Goal: Task Accomplishment & Management: Use online tool/utility

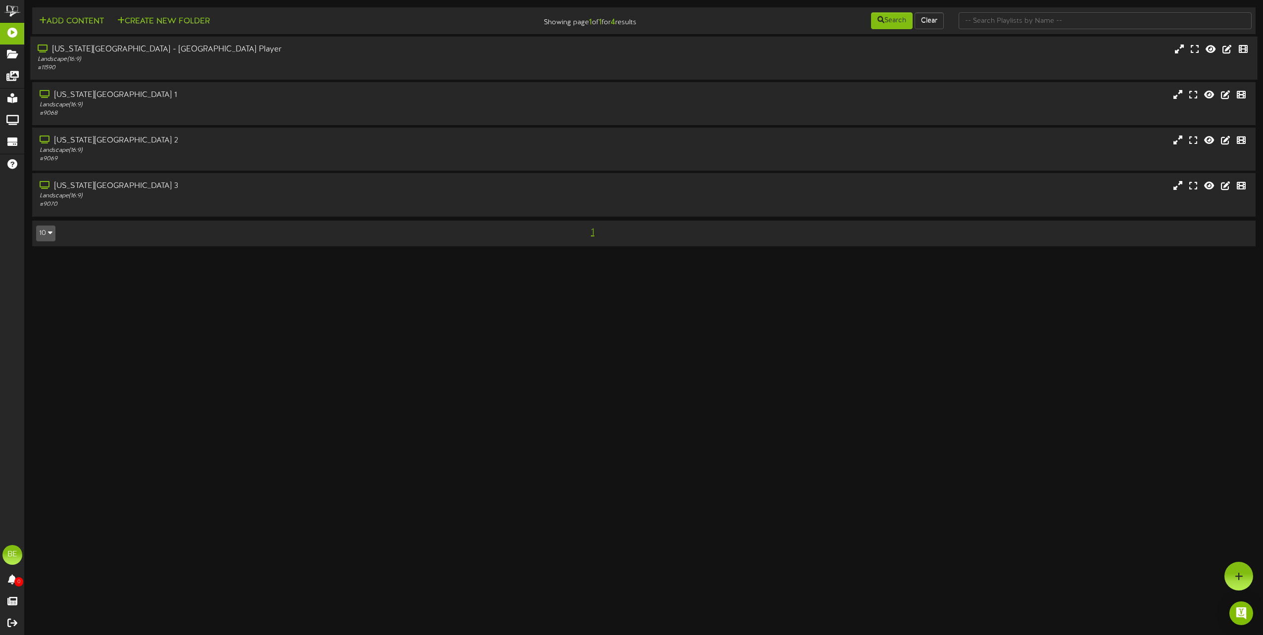
click at [145, 52] on div "[US_STATE][GEOGRAPHIC_DATA] - [GEOGRAPHIC_DATA] Player" at bounding box center [286, 49] width 496 height 11
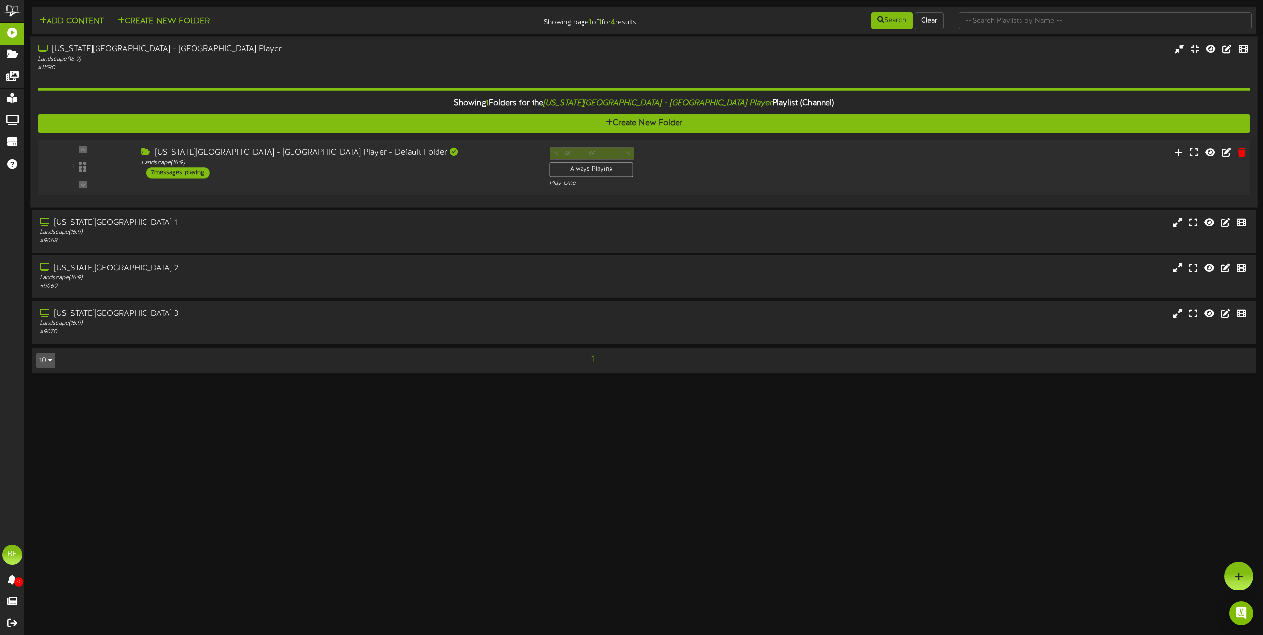
click at [196, 169] on div "7 messages playing" at bounding box center [177, 172] width 63 height 11
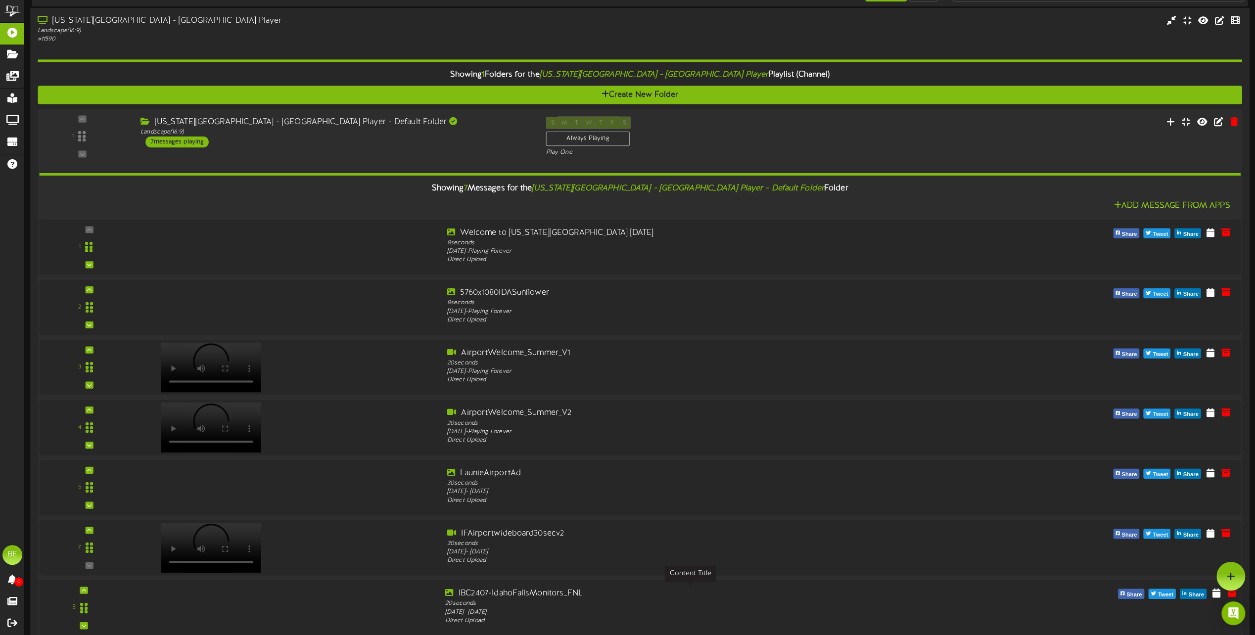
scroll to position [26, 0]
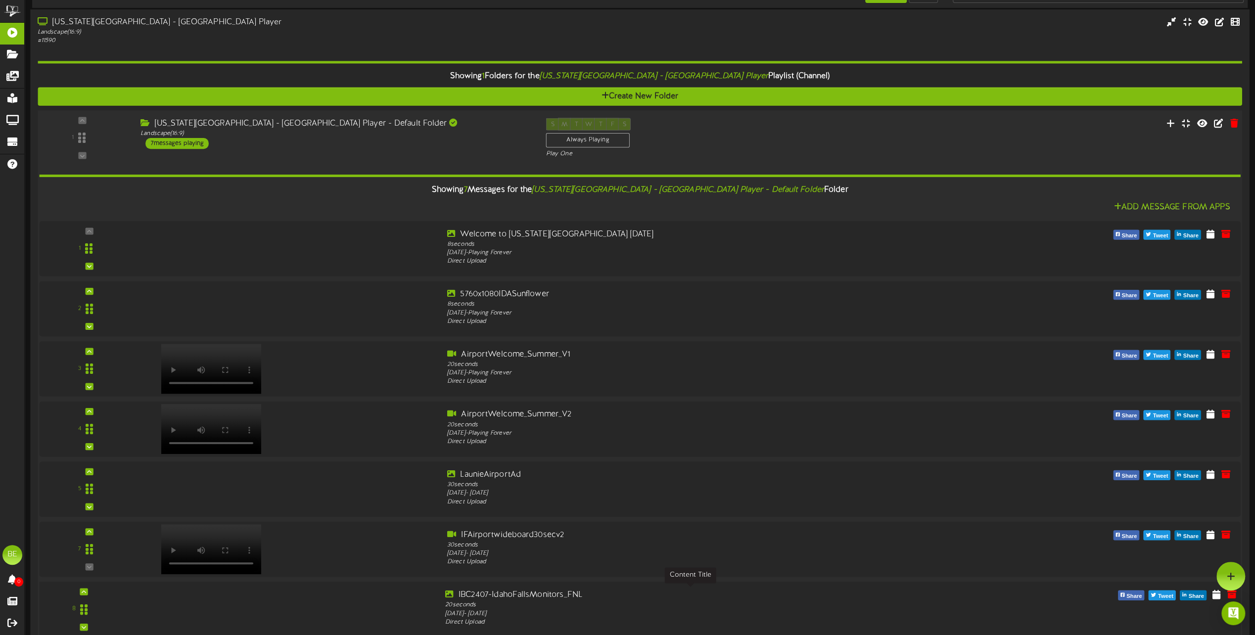
click at [536, 589] on div "IBC2407-IdahoFallsMonitors_FNL" at bounding box center [690, 594] width 490 height 11
click at [1219, 596] on icon at bounding box center [1217, 594] width 10 height 11
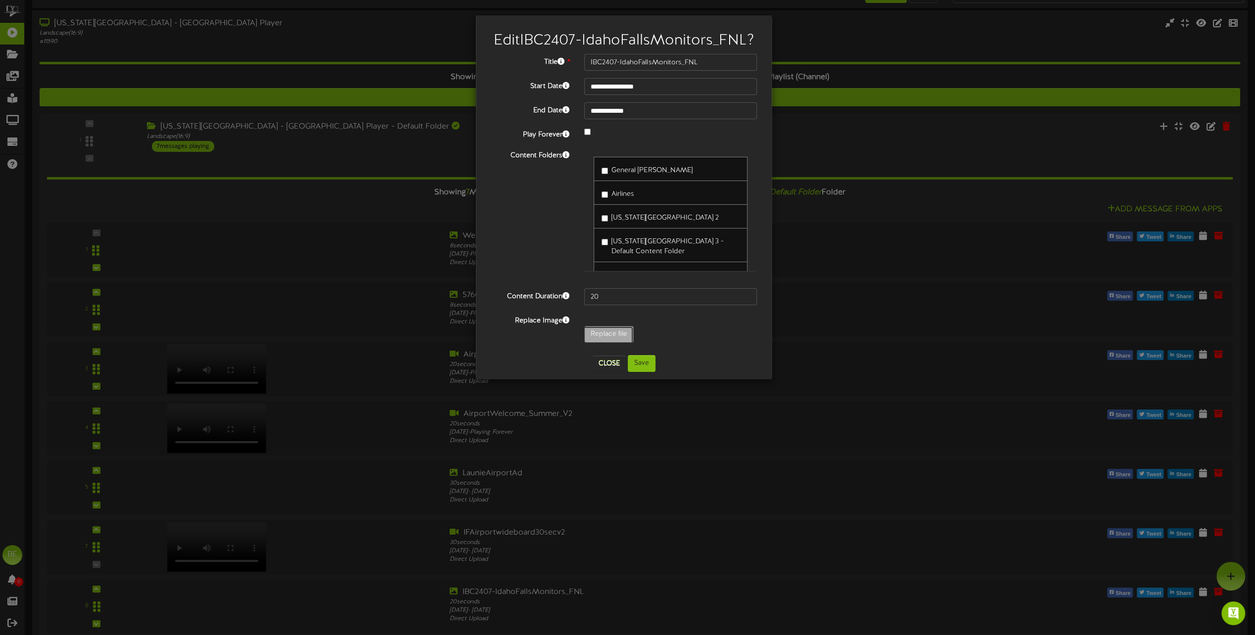
click at [615, 334] on input "Replace file" at bounding box center [95, 362] width 1077 height 71
type input "**********"
type input "IBC2407-IdahoFallsMonitors_FNL-2-Rev"
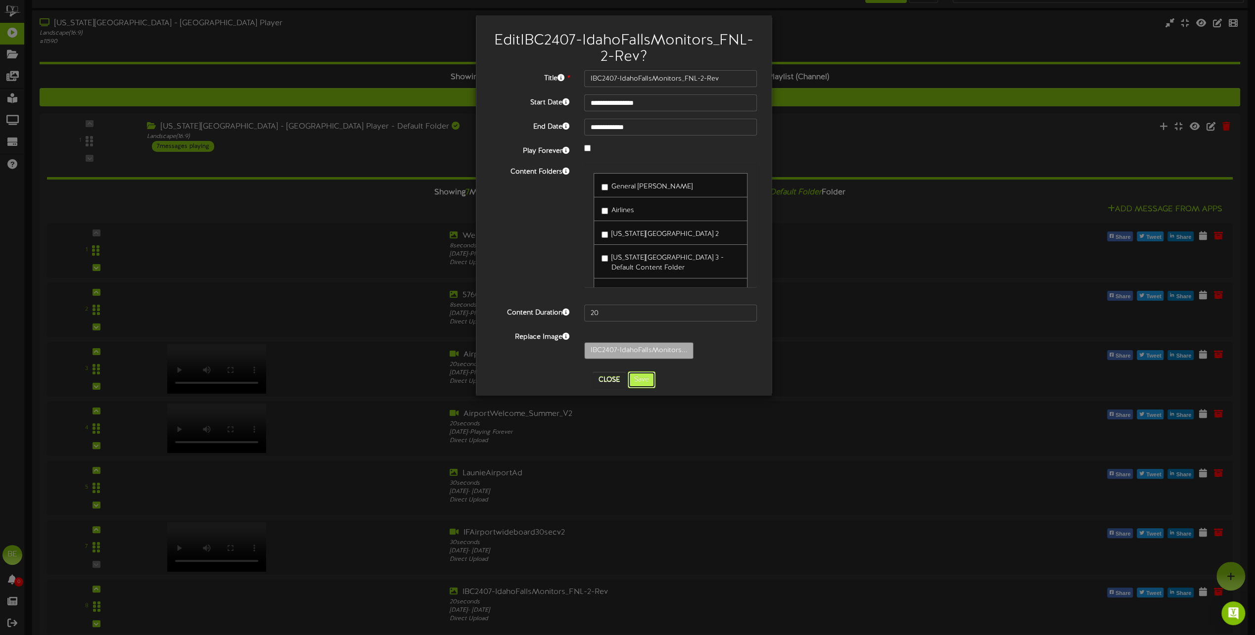
click at [641, 379] on button "Save" at bounding box center [642, 380] width 28 height 17
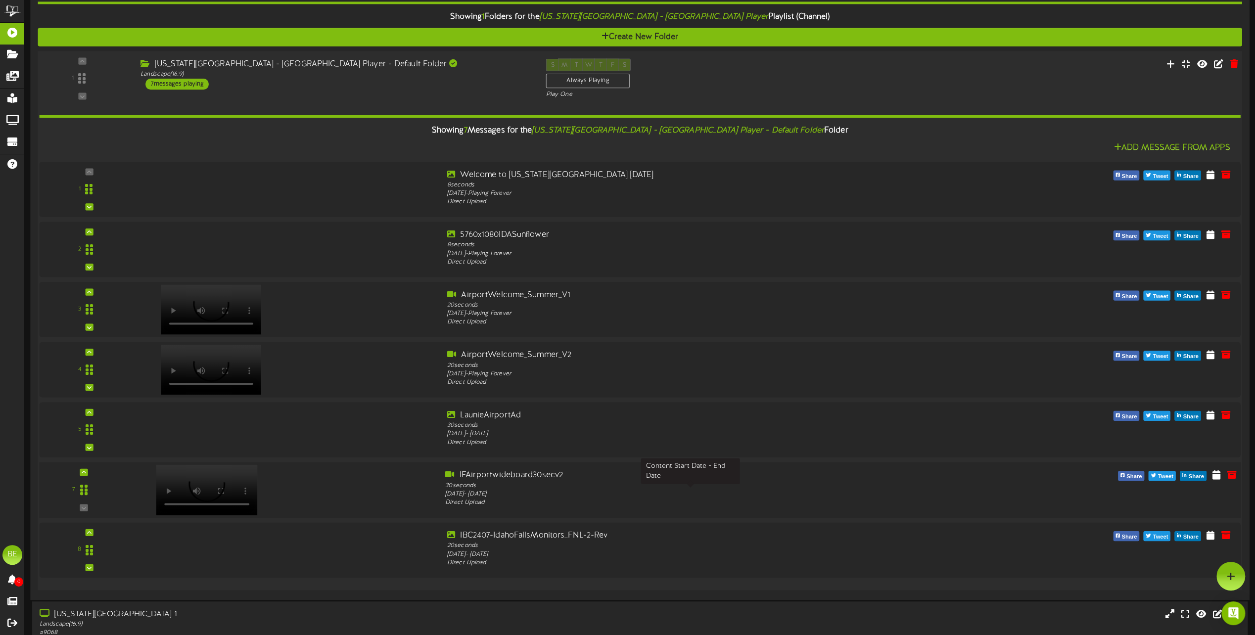
scroll to position [49, 0]
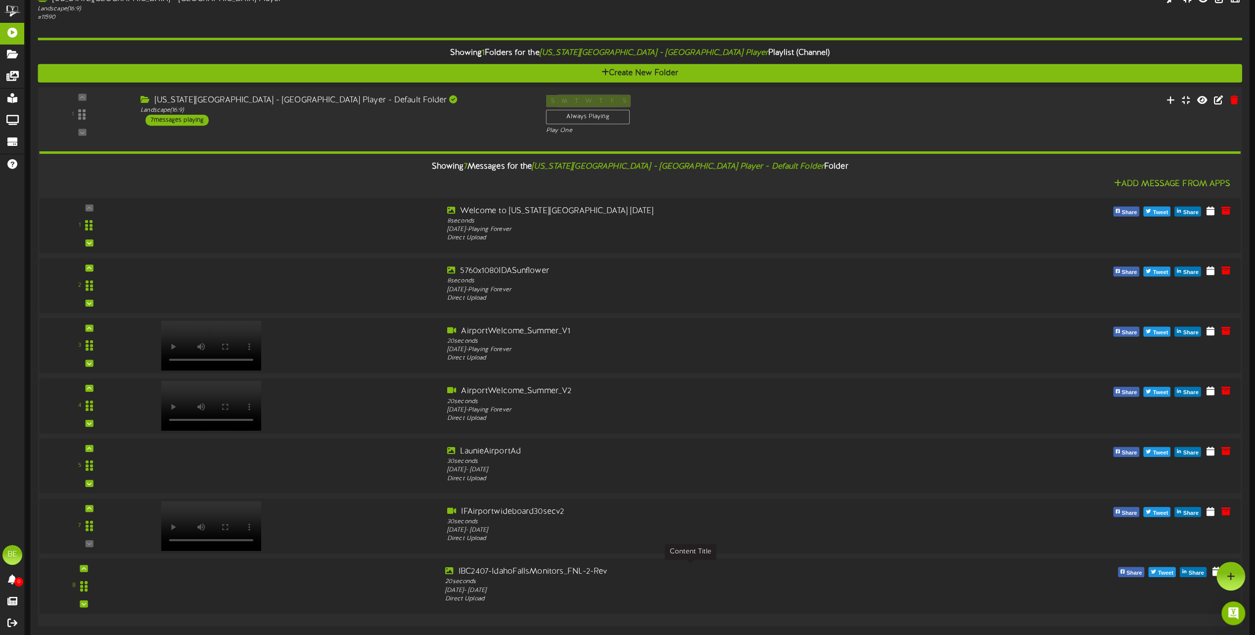
click at [508, 574] on div "IBC2407-IdahoFallsMonitors_FNL-2-Rev" at bounding box center [690, 571] width 490 height 11
click at [512, 568] on div "IBC2407-IdahoFallsMonitors_FNL-2-Rev" at bounding box center [690, 571] width 490 height 11
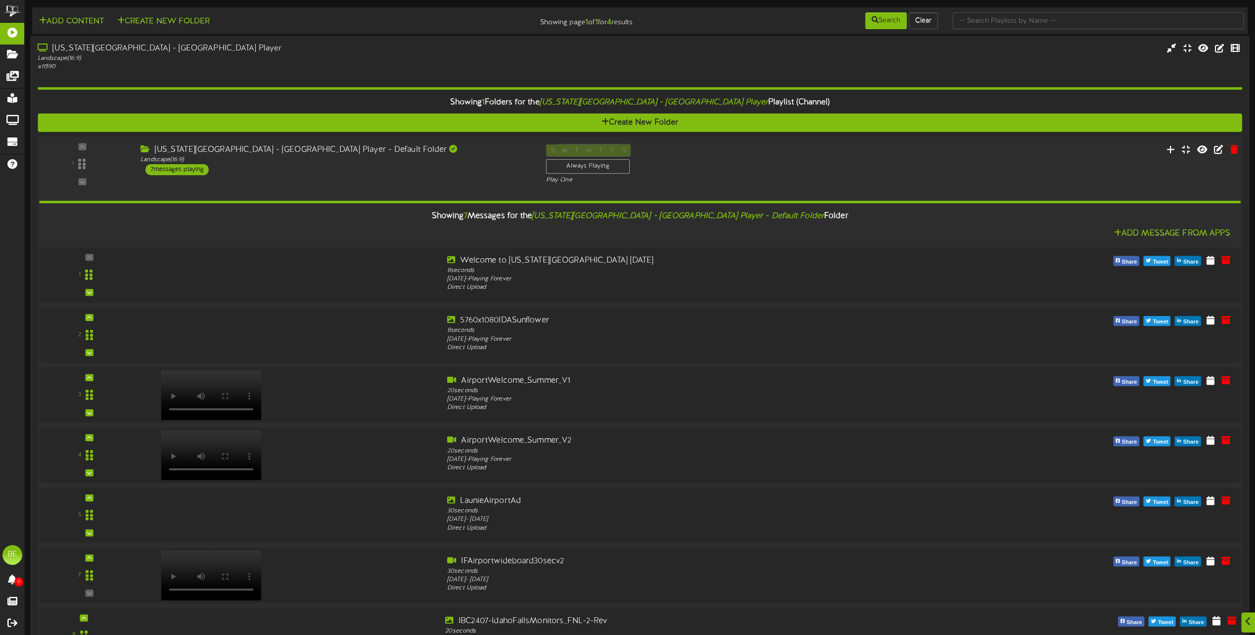
scroll to position [224, 0]
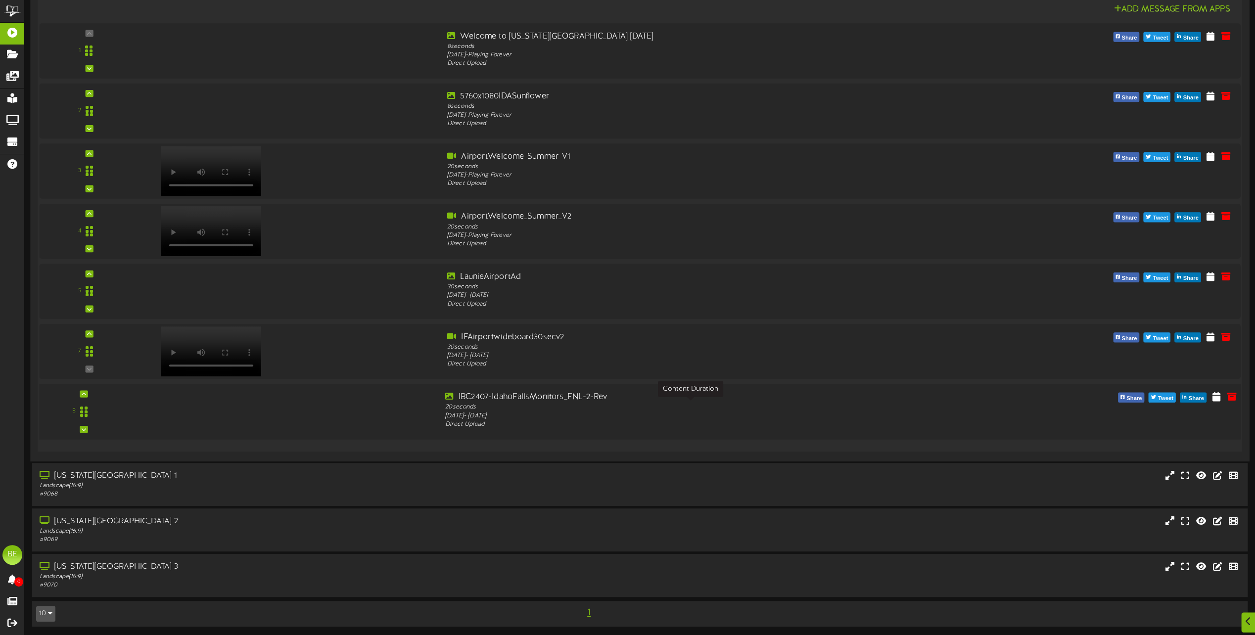
click at [486, 404] on div "20 seconds" at bounding box center [690, 407] width 490 height 9
